Goal: Task Accomplishment & Management: Manage account settings

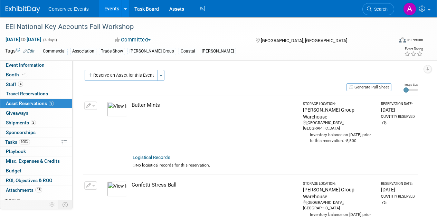
click at [111, 11] on link "Events" at bounding box center [111, 8] width 25 height 17
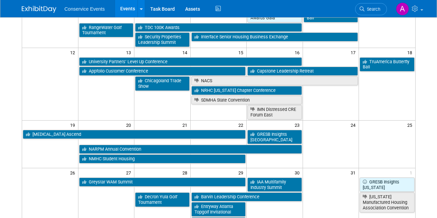
scroll to position [164, 0]
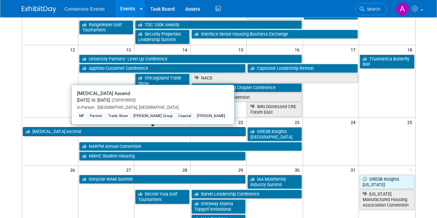
click at [225, 131] on link "[MEDICAL_DATA] Ascend" at bounding box center [134, 131] width 223 height 9
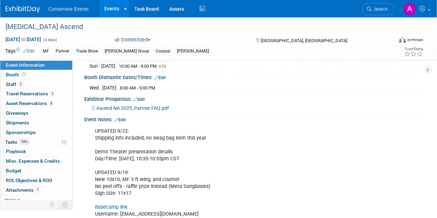
scroll to position [130, 0]
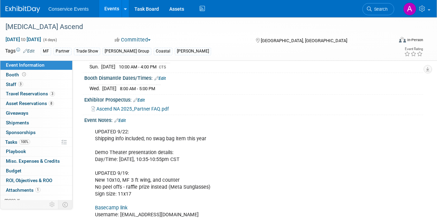
click at [126, 119] on link "Edit" at bounding box center [119, 120] width 11 height 5
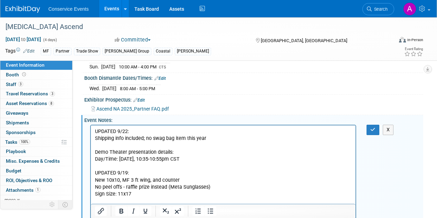
scroll to position [0, 0]
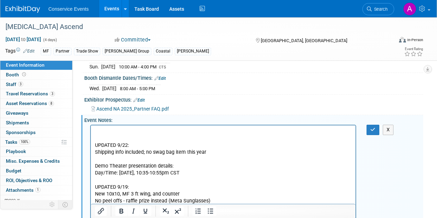
click at [227, 133] on p "Rich Text Area. Press ALT-0 for help." at bounding box center [223, 131] width 257 height 7
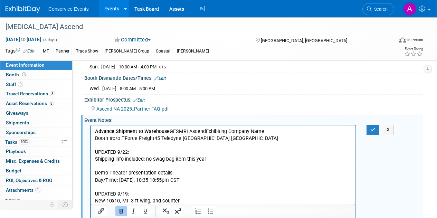
click at [169, 130] on p "Advance Shipment to Warehouse GESMRI AscendExhibiting Company Name Booth #c/o T…" at bounding box center [223, 135] width 257 height 14
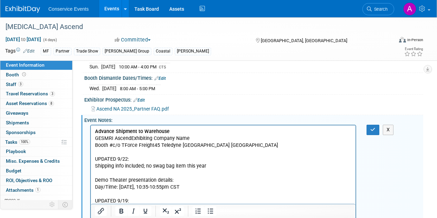
click at [104, 138] on p "GESMRI AscendExhibiting Company Name Booth #c/o TForce Freight45 Teledyne PlLa …" at bounding box center [223, 142] width 257 height 14
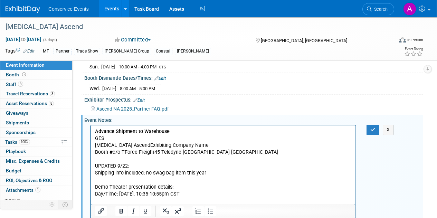
click at [123, 144] on p "MRI AscendExhibiting Company Name Booth #c/o TForce Freight45 Teledyne PlLa Ver…" at bounding box center [223, 149] width 257 height 14
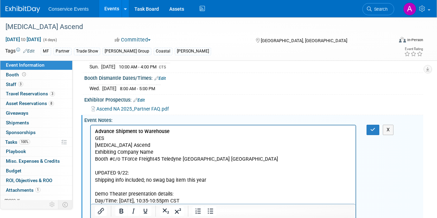
click at [112, 158] on p "Exhibiting Company Name Booth #c/o TForce Freight45 Teledyne PlLa Vergne, TN 37…" at bounding box center [223, 156] width 257 height 14
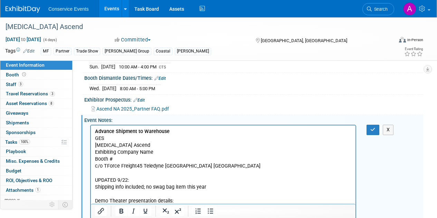
click at [137, 166] on p "c/o TForce Freight45 Teledyne PlLa Vergne, TN 37086United States of America" at bounding box center [223, 166] width 257 height 7
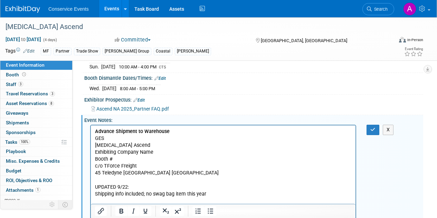
click at [127, 172] on p "45 Teledyne PlLa Vergne, TN 37086United States of America" at bounding box center [223, 173] width 257 height 7
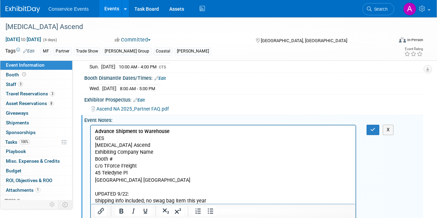
drag, startPoint x: 197, startPoint y: 179, endPoint x: 142, endPoint y: 177, distance: 54.7
click at [142, 177] on p "La Vergne, TN 37086United States of America" at bounding box center [223, 180] width 257 height 7
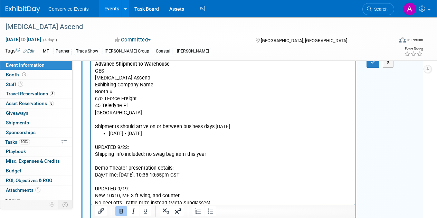
scroll to position [198, 0]
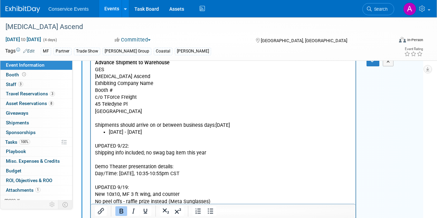
click at [215, 124] on p "Shipments should arrive on or between business days:Tuesday, September 16, 2025" at bounding box center [223, 125] width 257 height 7
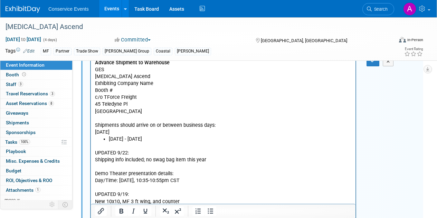
drag, startPoint x: 179, startPoint y: 131, endPoint x: 91, endPoint y: 131, distance: 88.1
click at [91, 131] on html "Advance Shipment to Warehouse GES MRI Ascend Exhibiting Company Name Booth # c/…" at bounding box center [223, 159] width 265 height 204
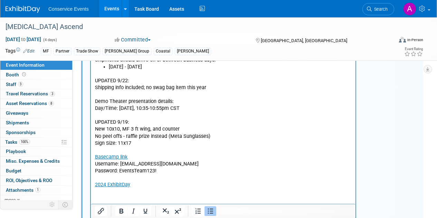
scroll to position [270, 0]
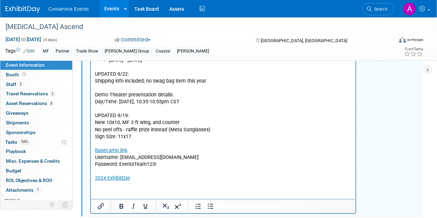
click at [105, 129] on p "UPDATED 9/22: Shipping info included; no swag bag item this year Demo Theater p…" at bounding box center [223, 126] width 257 height 111
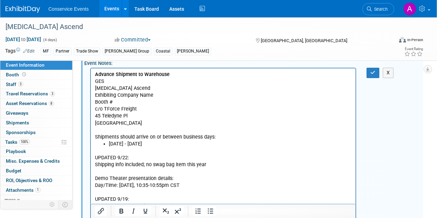
scroll to position [186, 0]
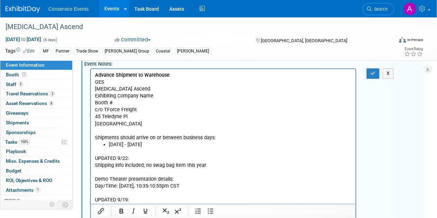
click at [250, 145] on li "Tuesday, September 16, 2025 - Wednesday, October 15, 2025" at bounding box center [230, 144] width 243 height 7
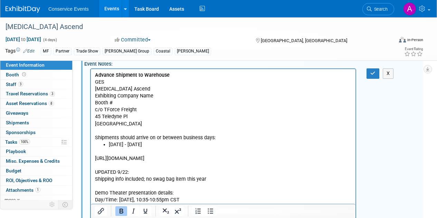
click at [133, 103] on p "Exhibiting Company Name Booth #" at bounding box center [223, 100] width 257 height 14
click at [372, 69] on button "button" at bounding box center [373, 73] width 13 height 10
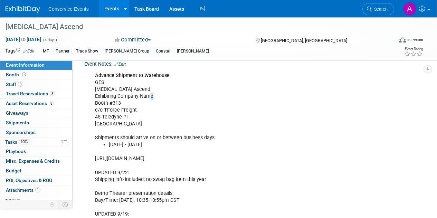
drag, startPoint x: 154, startPoint y: 95, endPoint x: 148, endPoint y: 93, distance: 6.2
click at [148, 93] on div "Advance Shipment to Warehouse GES MRI Ascend Exhibiting Company Name Booth #313…" at bounding box center [223, 176] width 266 height 215
click at [123, 62] on link "Edit" at bounding box center [119, 64] width 11 height 5
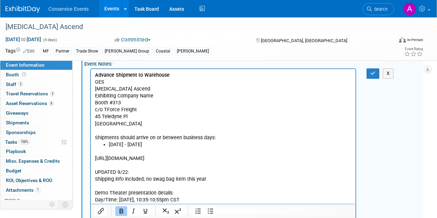
scroll to position [0, 0]
drag, startPoint x: 155, startPoint y: 96, endPoint x: 96, endPoint y: 97, distance: 58.8
click at [96, 97] on p "Advance Shipment to Warehouse GES MRI Ascend Exhibiting Company Name Booth #313…" at bounding box center [223, 106] width 257 height 69
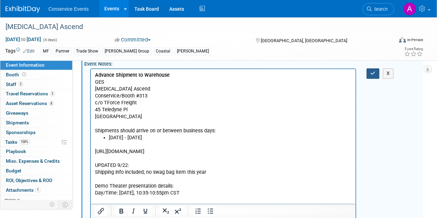
click at [373, 71] on icon "button" at bounding box center [373, 73] width 5 height 5
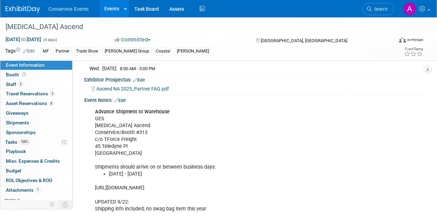
scroll to position [150, 0]
